Goal: Book appointment/travel/reservation

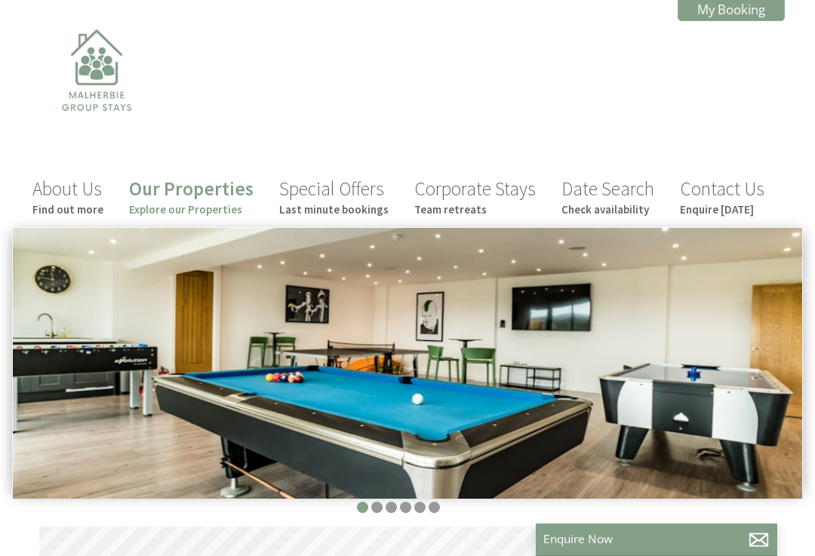
scroll to position [0, 14]
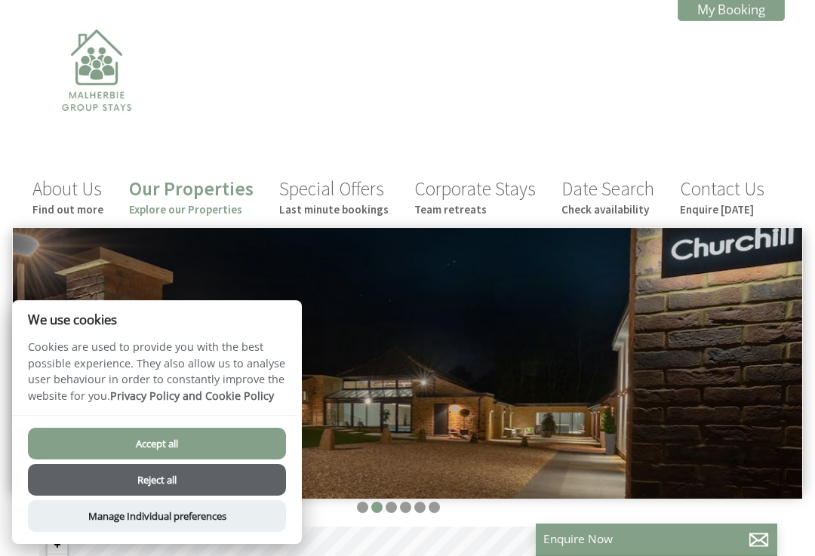
click at [244, 446] on button "Accept all" at bounding box center [157, 444] width 258 height 32
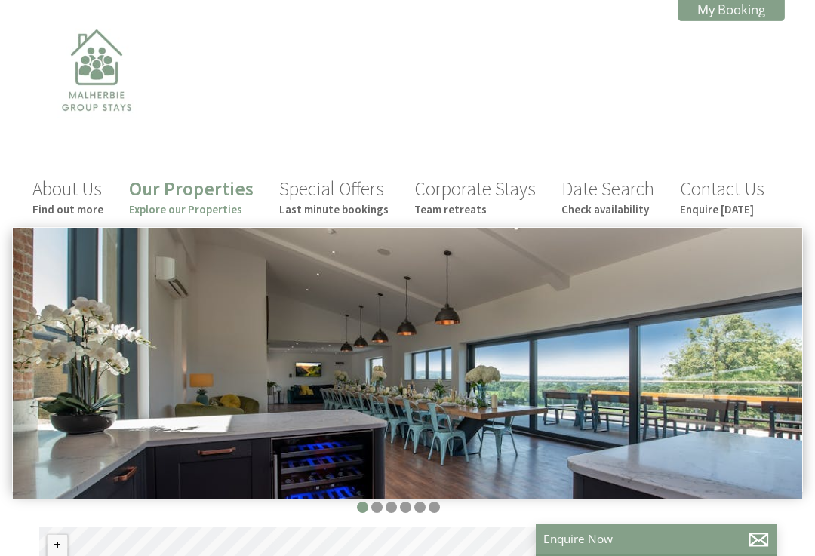
click at [764, 458] on img at bounding box center [407, 363] width 789 height 271
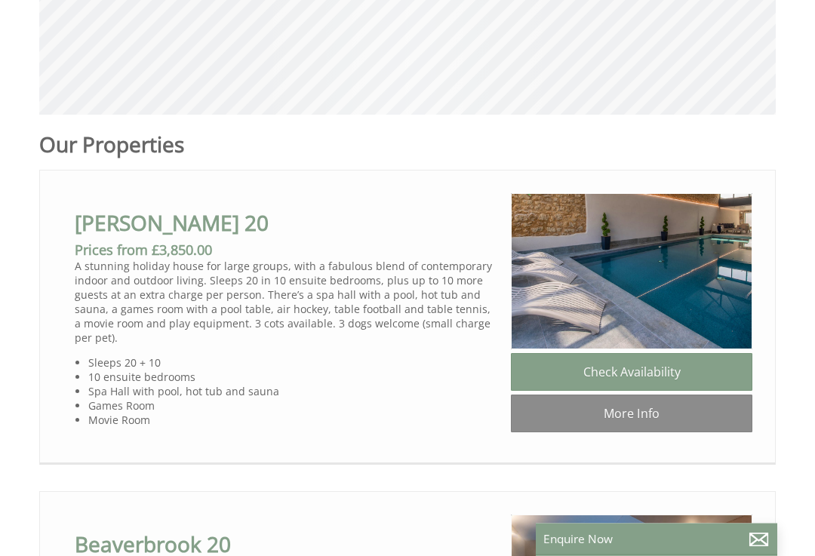
scroll to position [638, 0]
click at [714, 379] on link "Check Availability" at bounding box center [631, 372] width 241 height 38
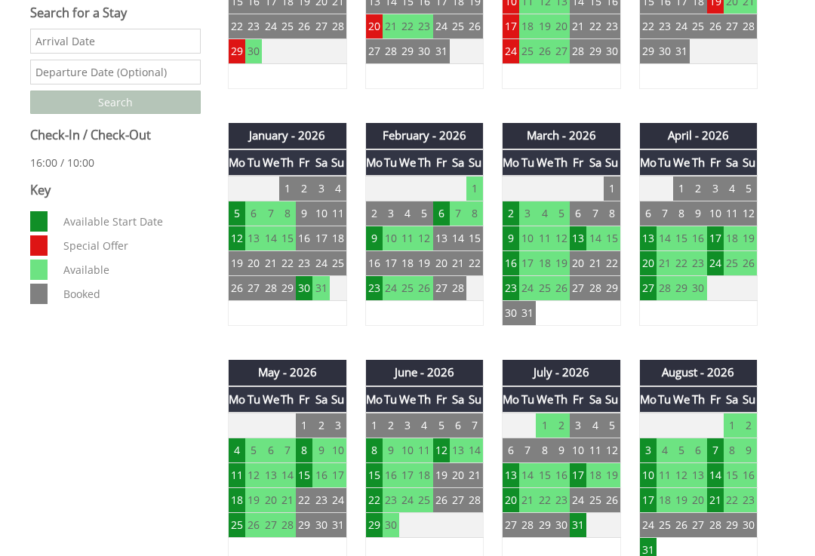
scroll to position [730, 0]
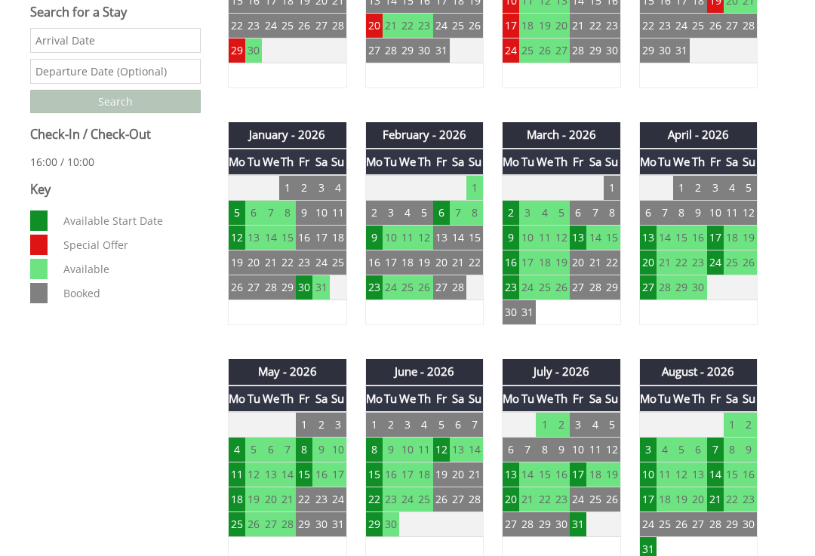
click at [721, 470] on td "14" at bounding box center [715, 474] width 17 height 25
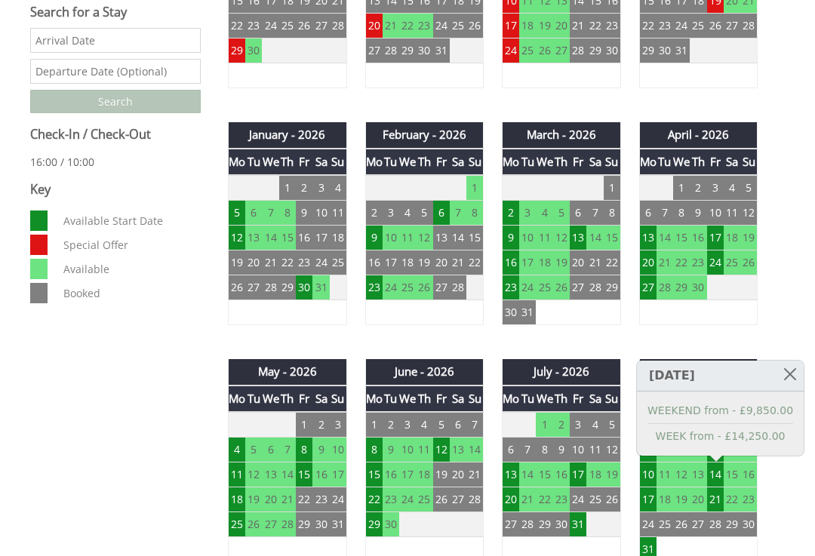
click at [810, 527] on div "Properties Churchill 20 Overview Gallery Availability Special Offers Reviews Ac…" at bounding box center [407, 551] width 815 height 1510
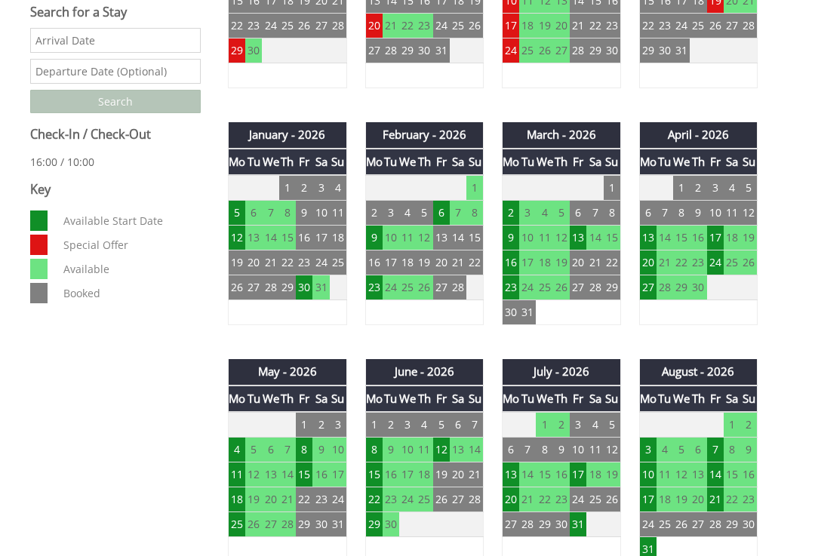
click at [717, 444] on td "7" at bounding box center [715, 450] width 17 height 25
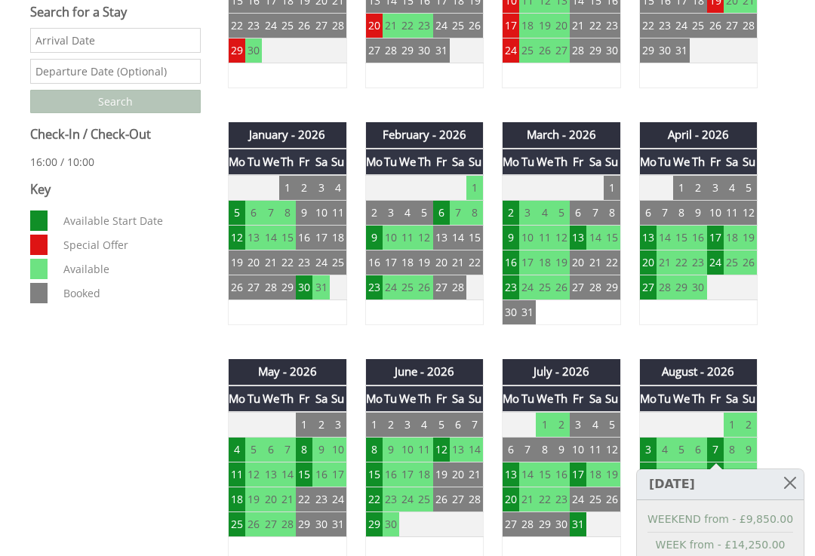
click at [792, 484] on link at bounding box center [790, 482] width 26 height 26
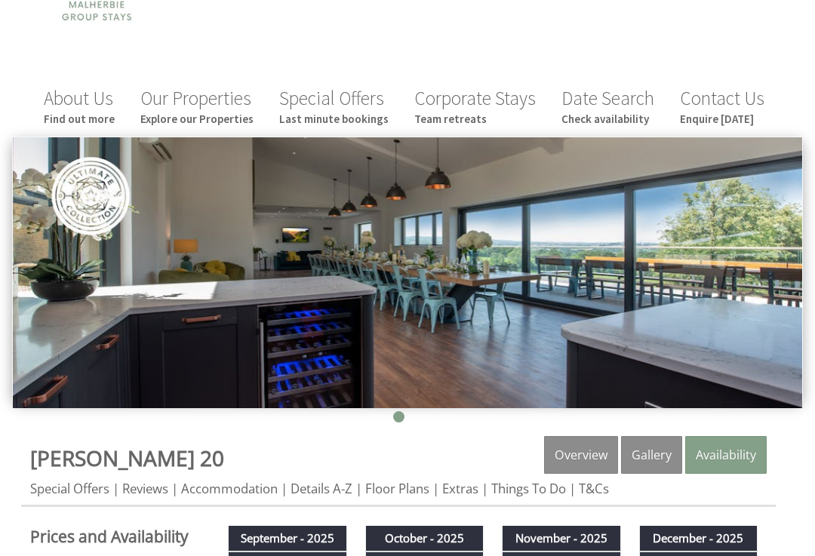
scroll to position [0, 0]
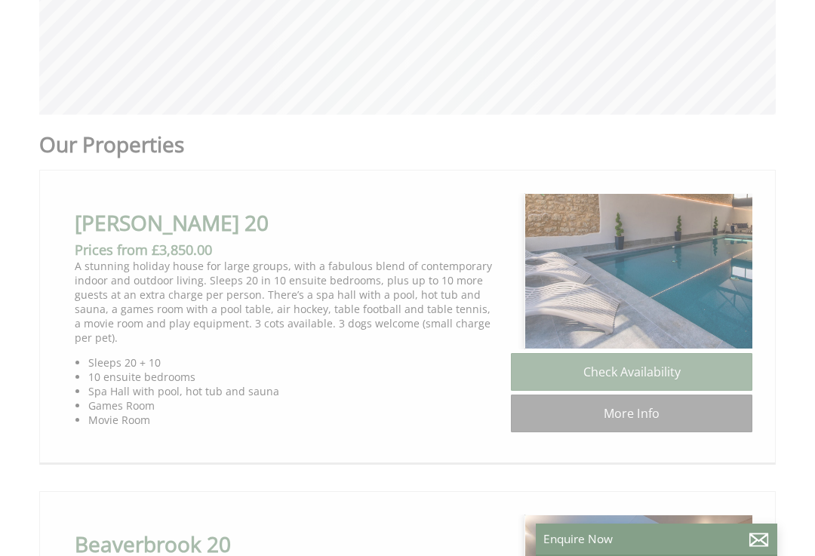
scroll to position [0, 14]
